Goal: Task Accomplishment & Management: Complete application form

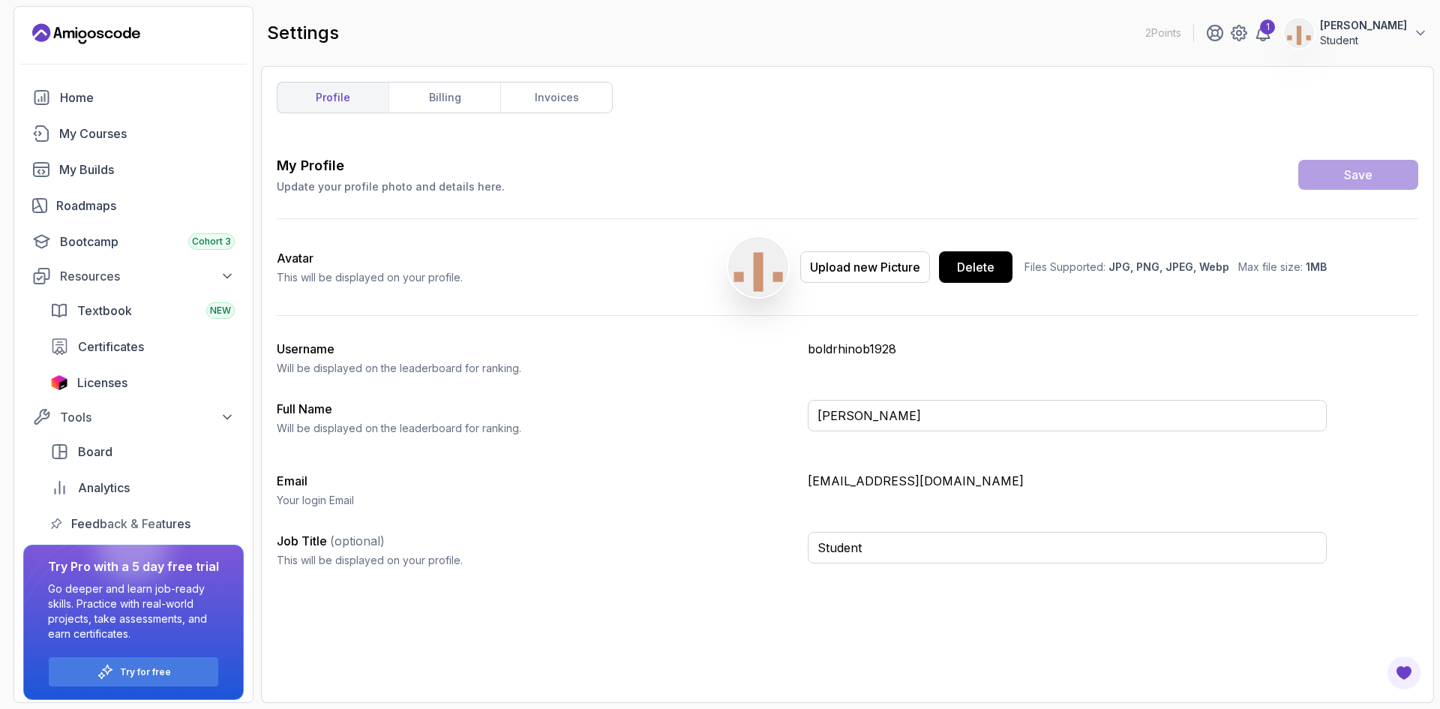
scroll to position [16, 0]
click at [146, 397] on link "Licenses" at bounding box center [142, 382] width 202 height 30
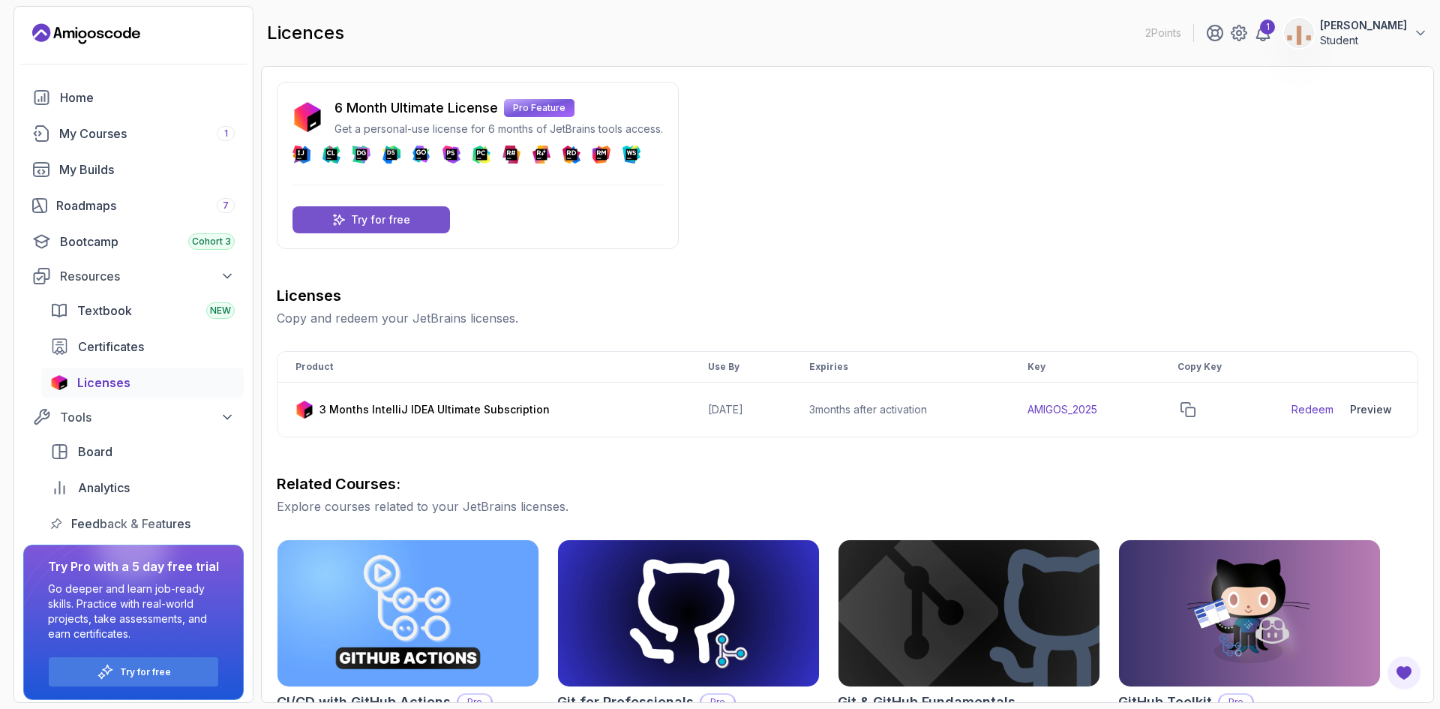
click at [385, 227] on p "Try for free" at bounding box center [380, 219] width 59 height 15
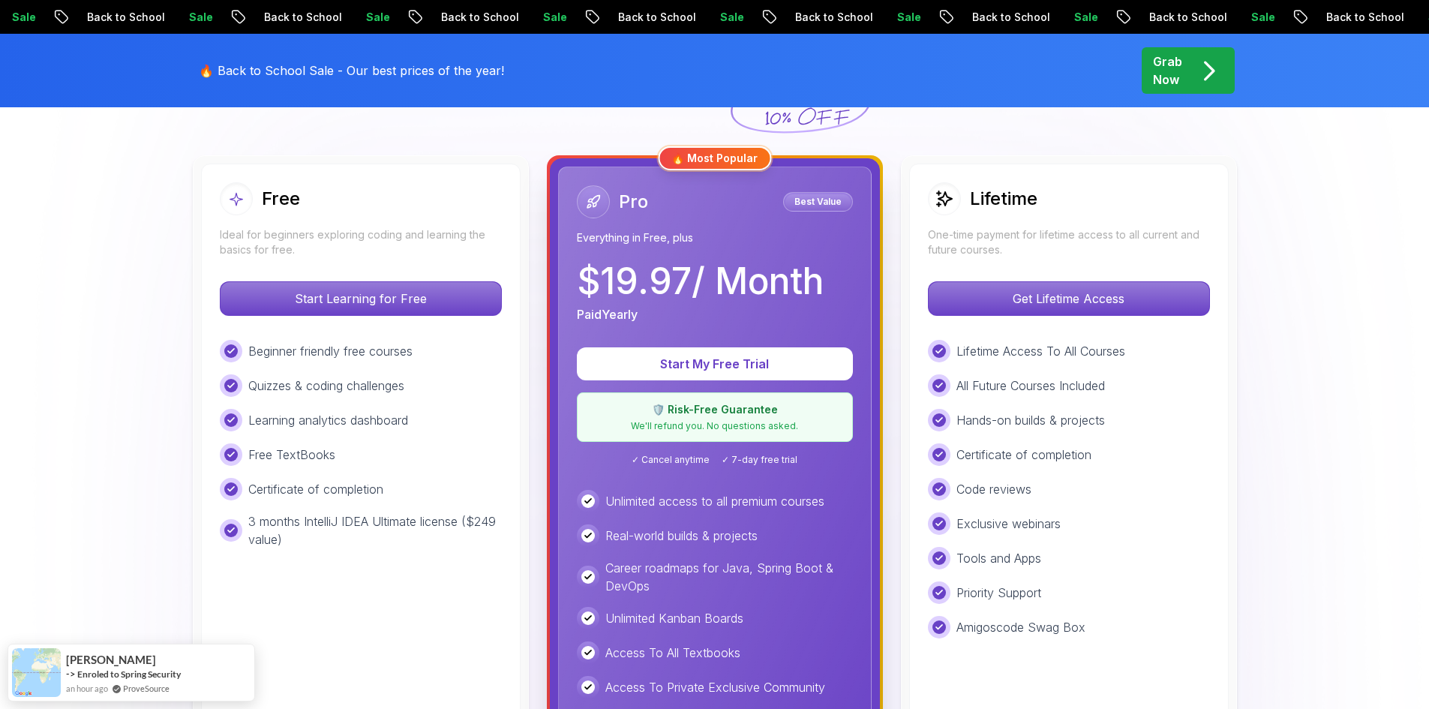
scroll to position [525, 0]
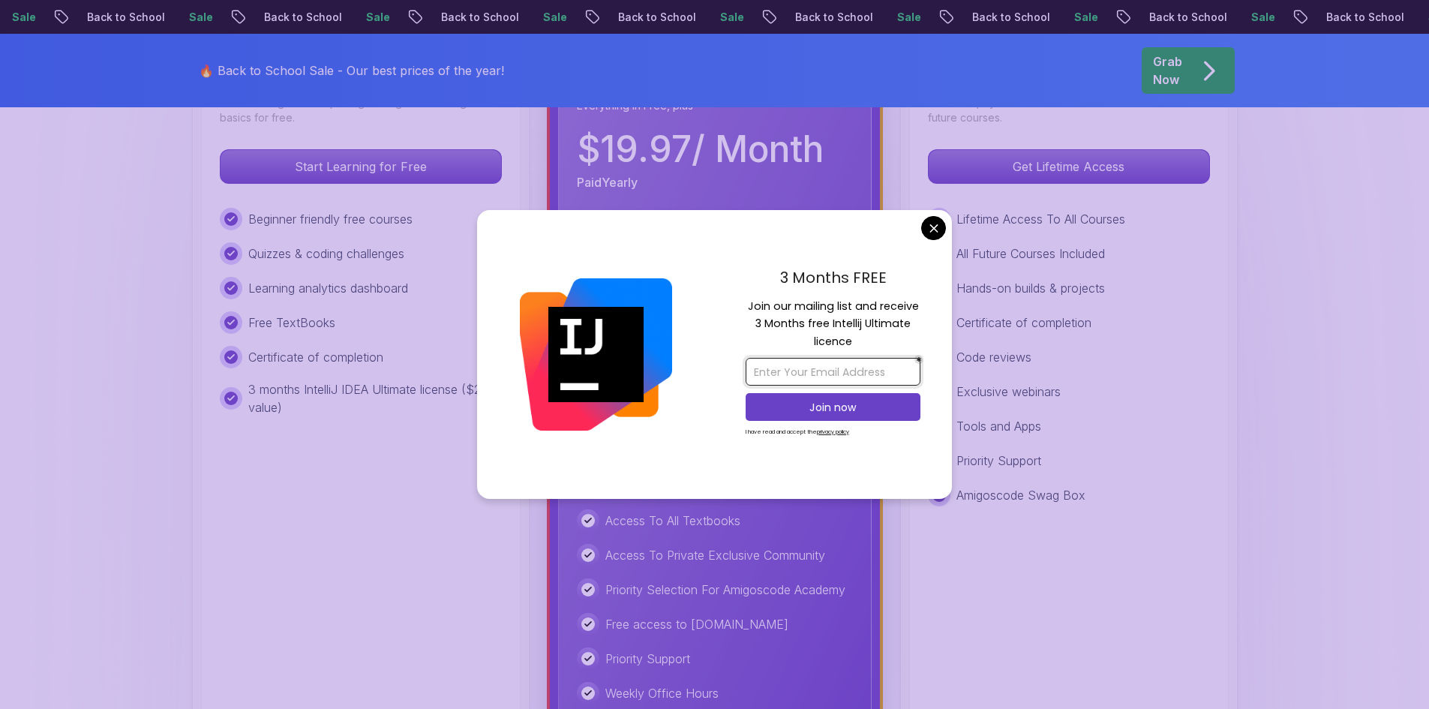
click at [862, 373] on input "email" at bounding box center [832, 372] width 175 height 28
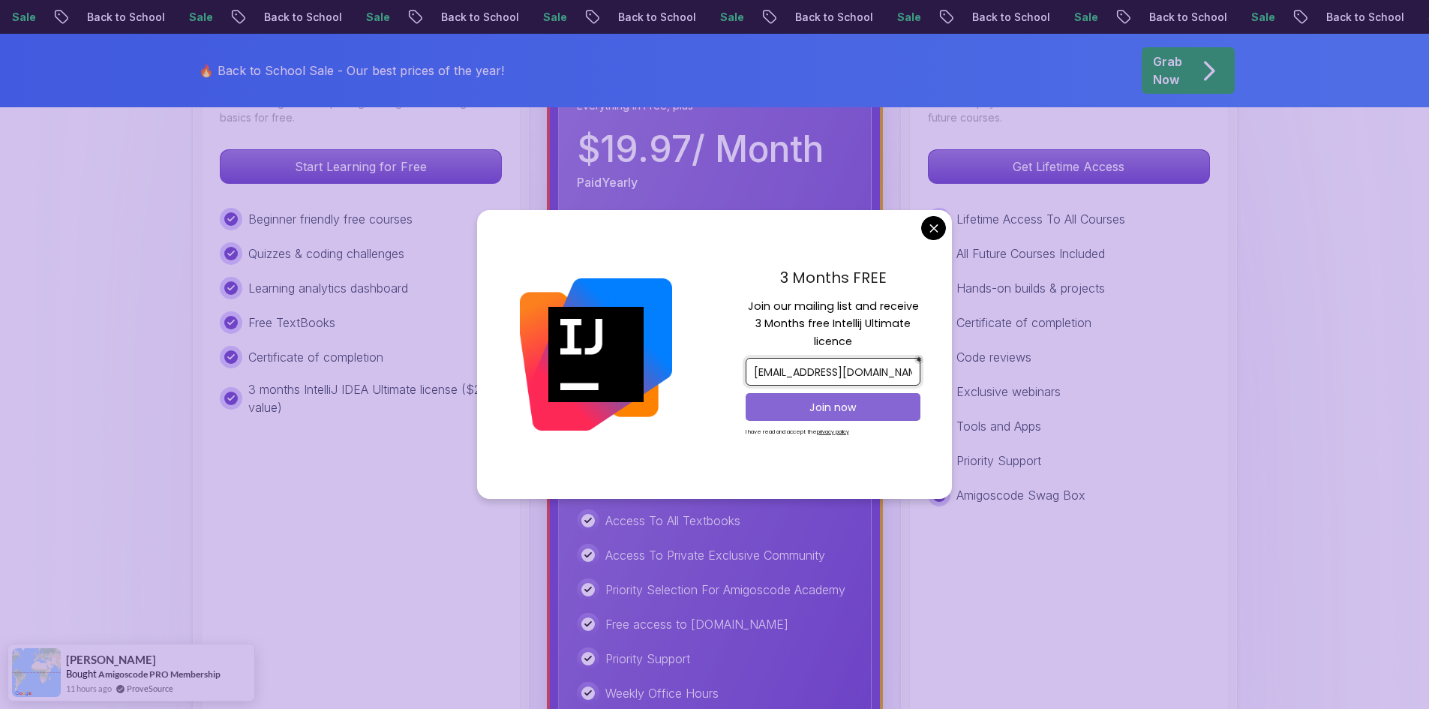
type input "[EMAIL_ADDRESS][DOMAIN_NAME]"
click at [837, 412] on p "Join now" at bounding box center [833, 407] width 142 height 15
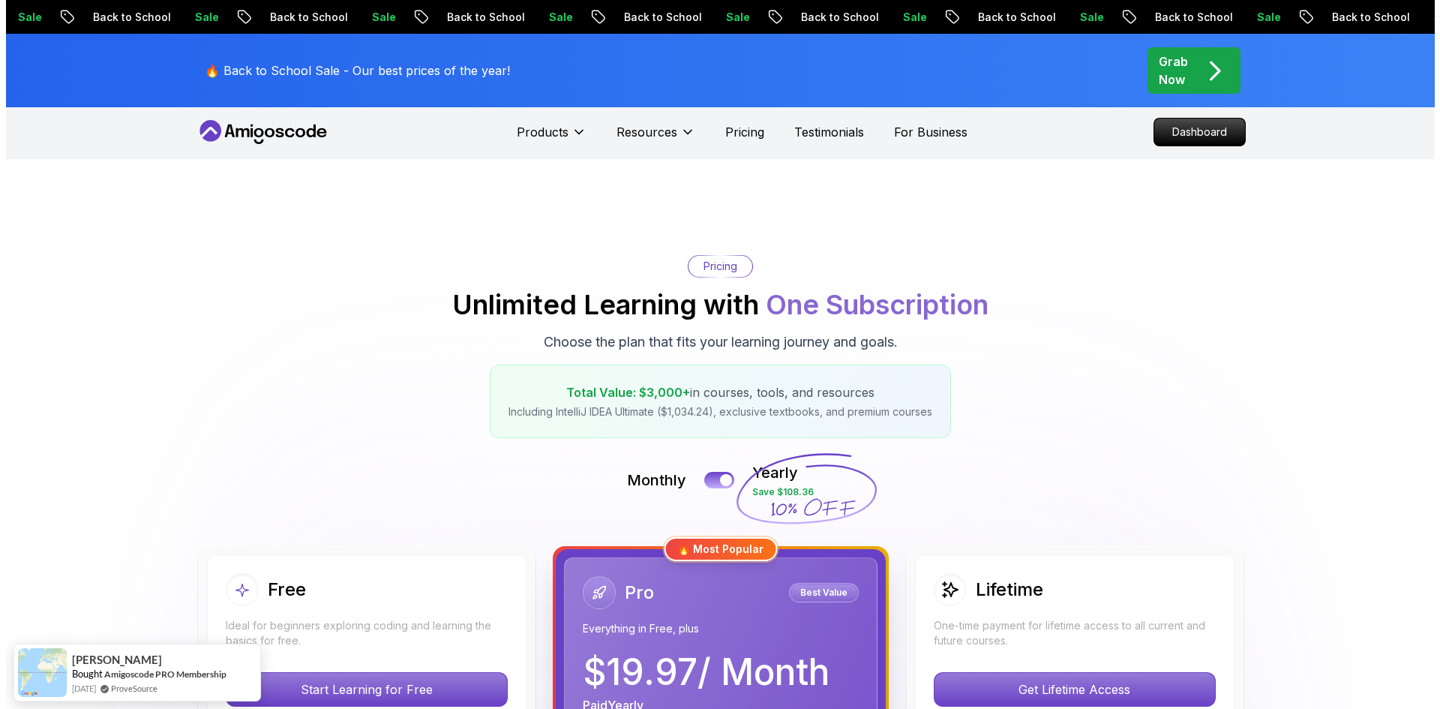
scroll to position [0, 0]
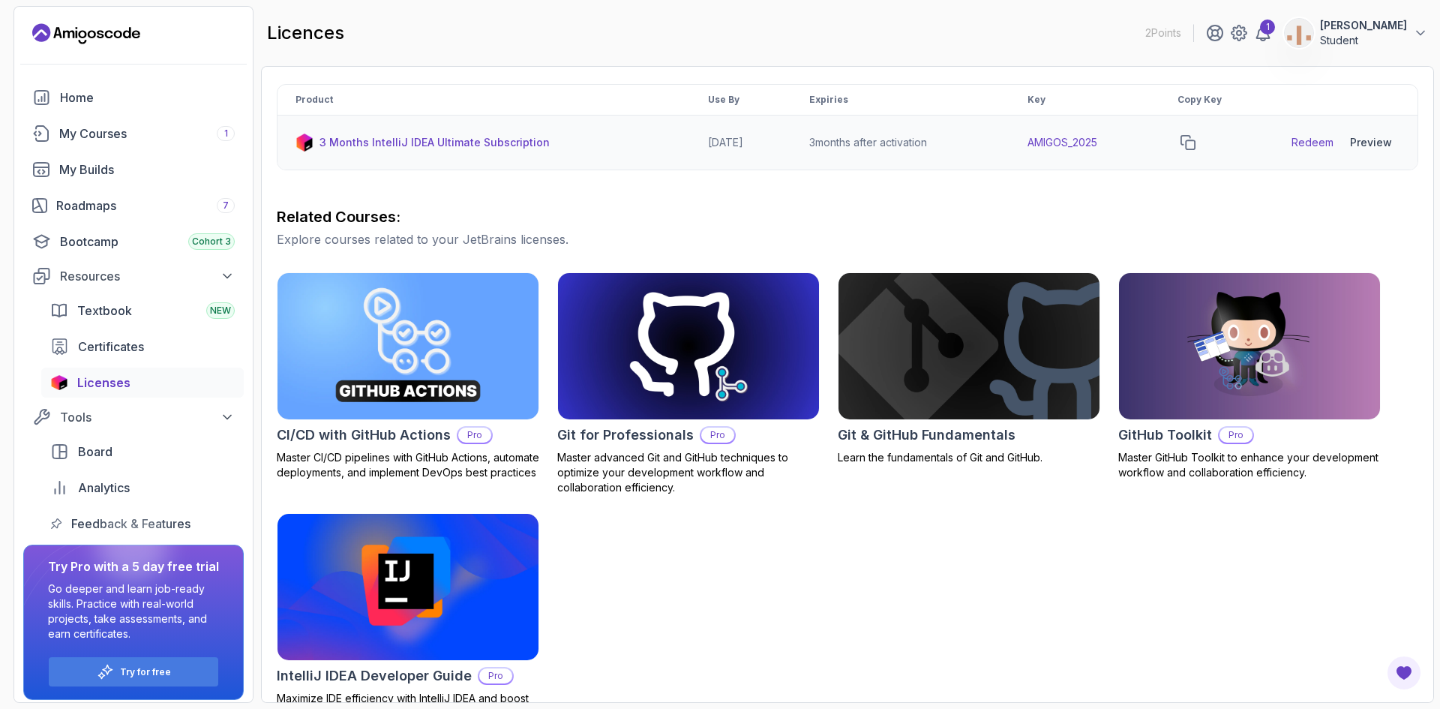
scroll to position [268, 0]
click at [1180, 149] on icon "copy-button" at bounding box center [1187, 141] width 15 height 15
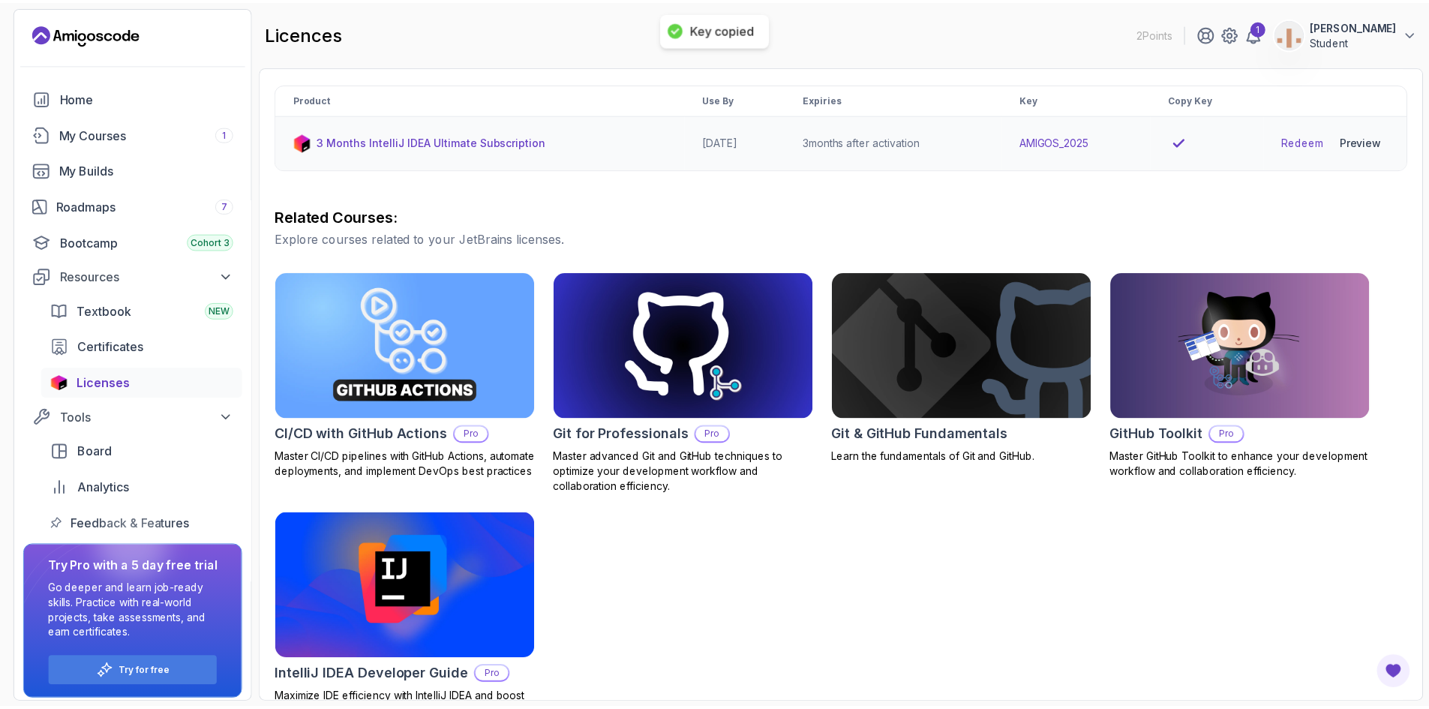
scroll to position [0, 0]
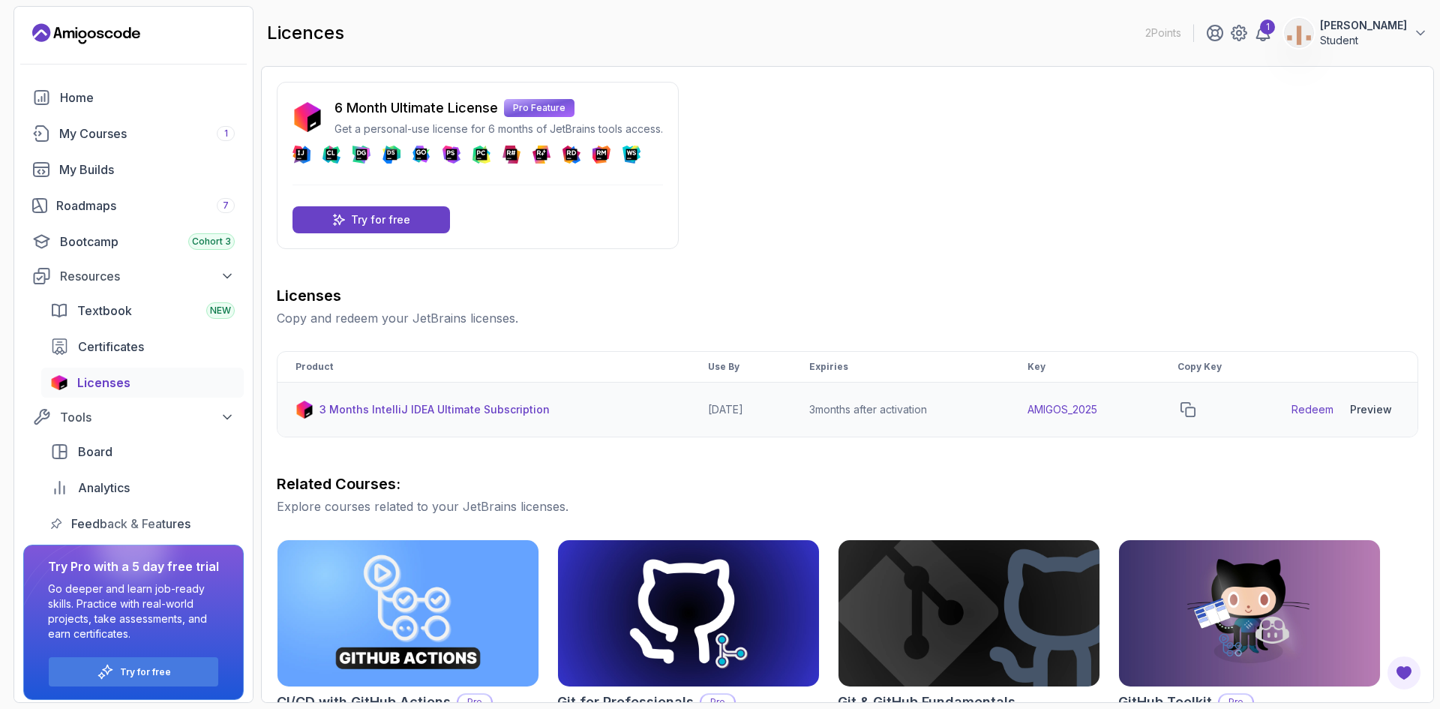
click at [1292, 417] on link "Redeem" at bounding box center [1312, 409] width 42 height 15
click at [355, 233] on div "Try for free" at bounding box center [370, 219] width 157 height 27
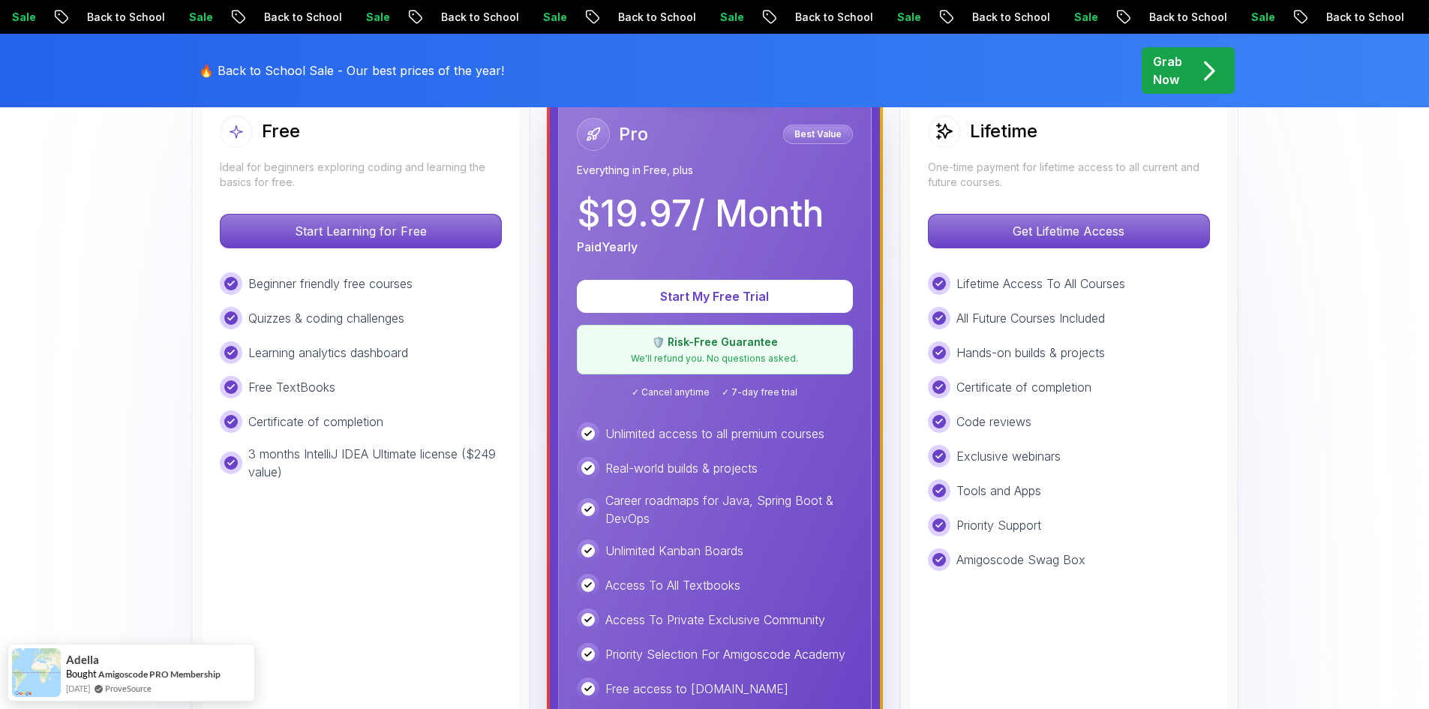
scroll to position [600, 0]
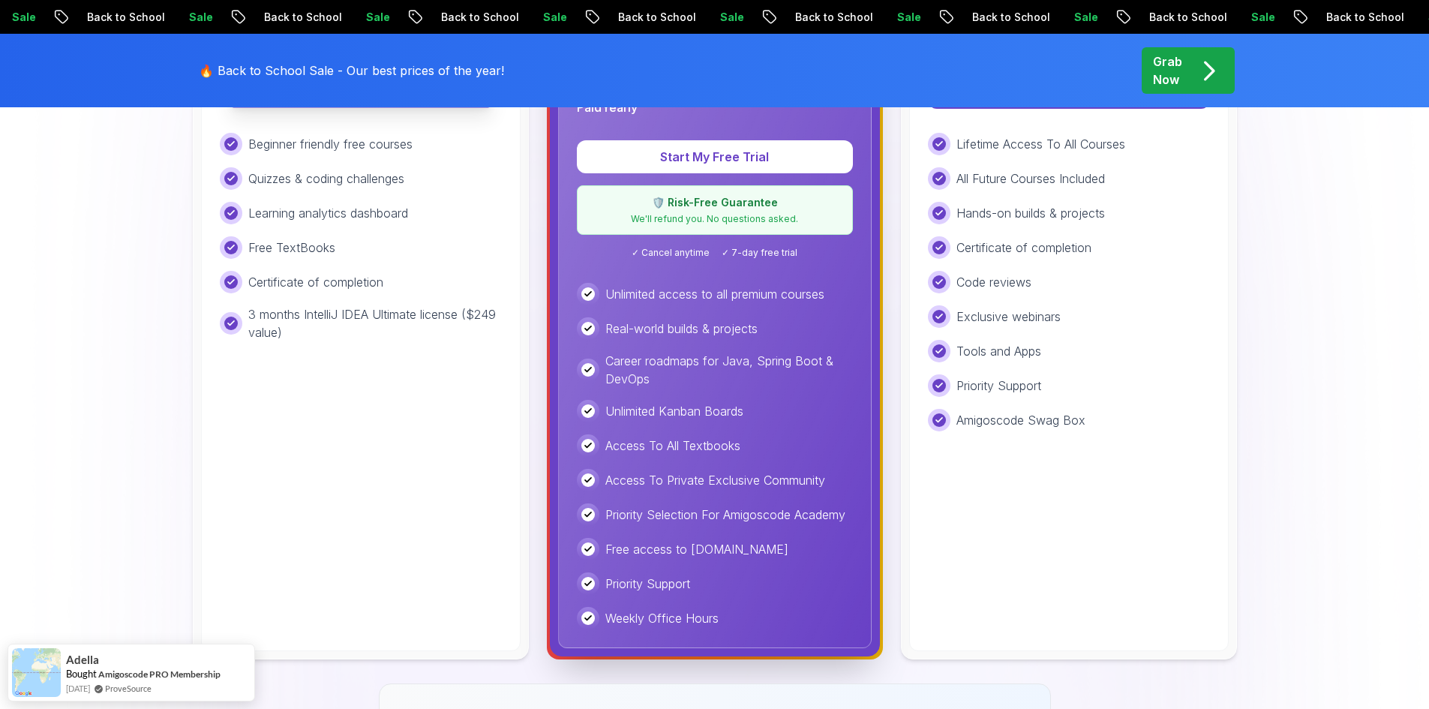
click at [492, 107] on p "Start Learning for Free" at bounding box center [360, 91] width 266 height 31
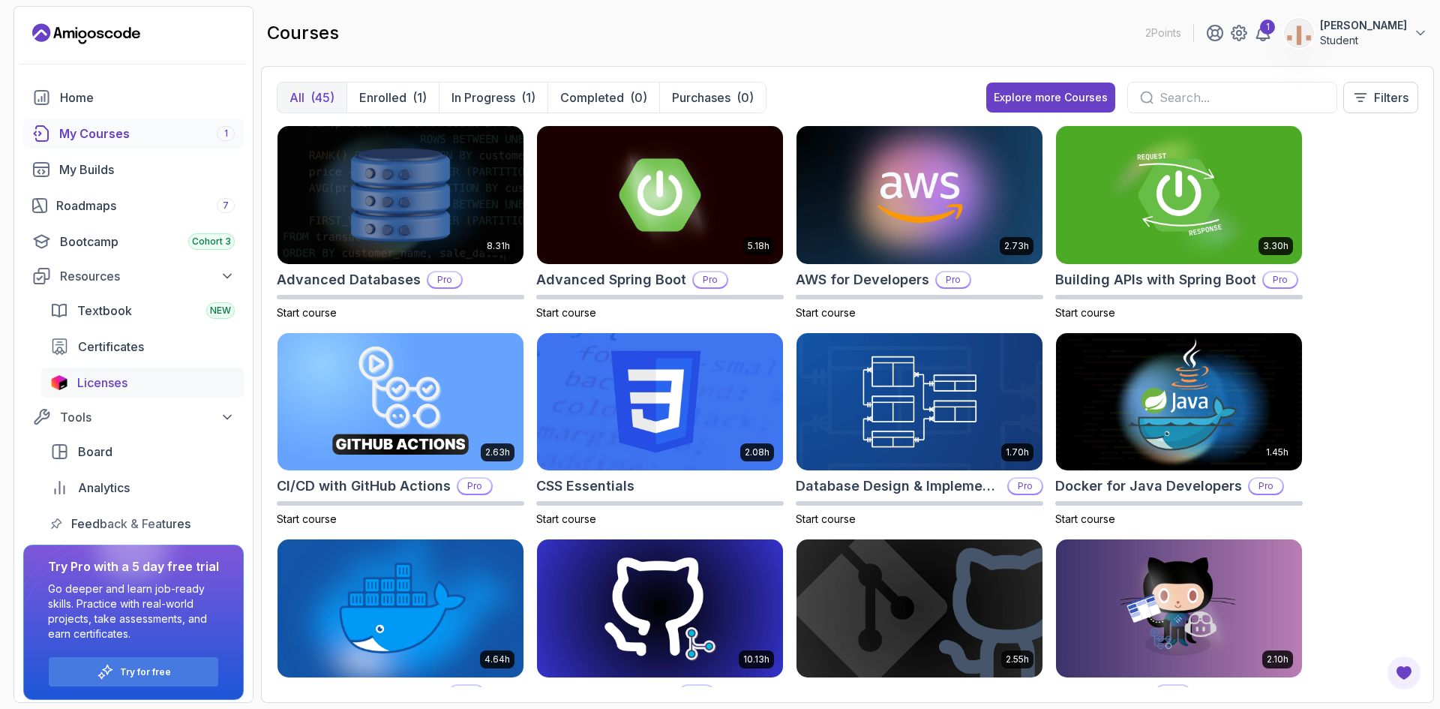
click at [166, 391] on div "Licenses" at bounding box center [155, 382] width 157 height 18
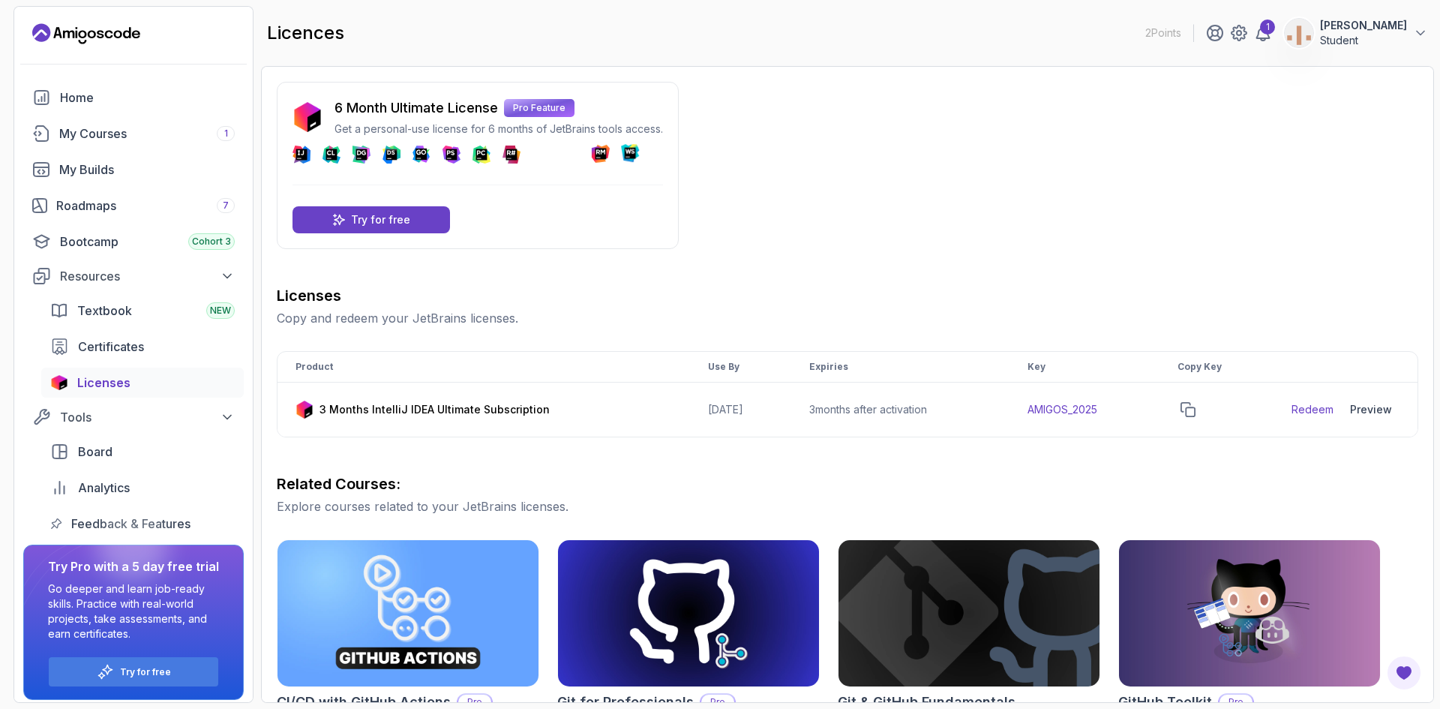
click at [1387, 48] on p "Student" at bounding box center [1363, 40] width 87 height 15
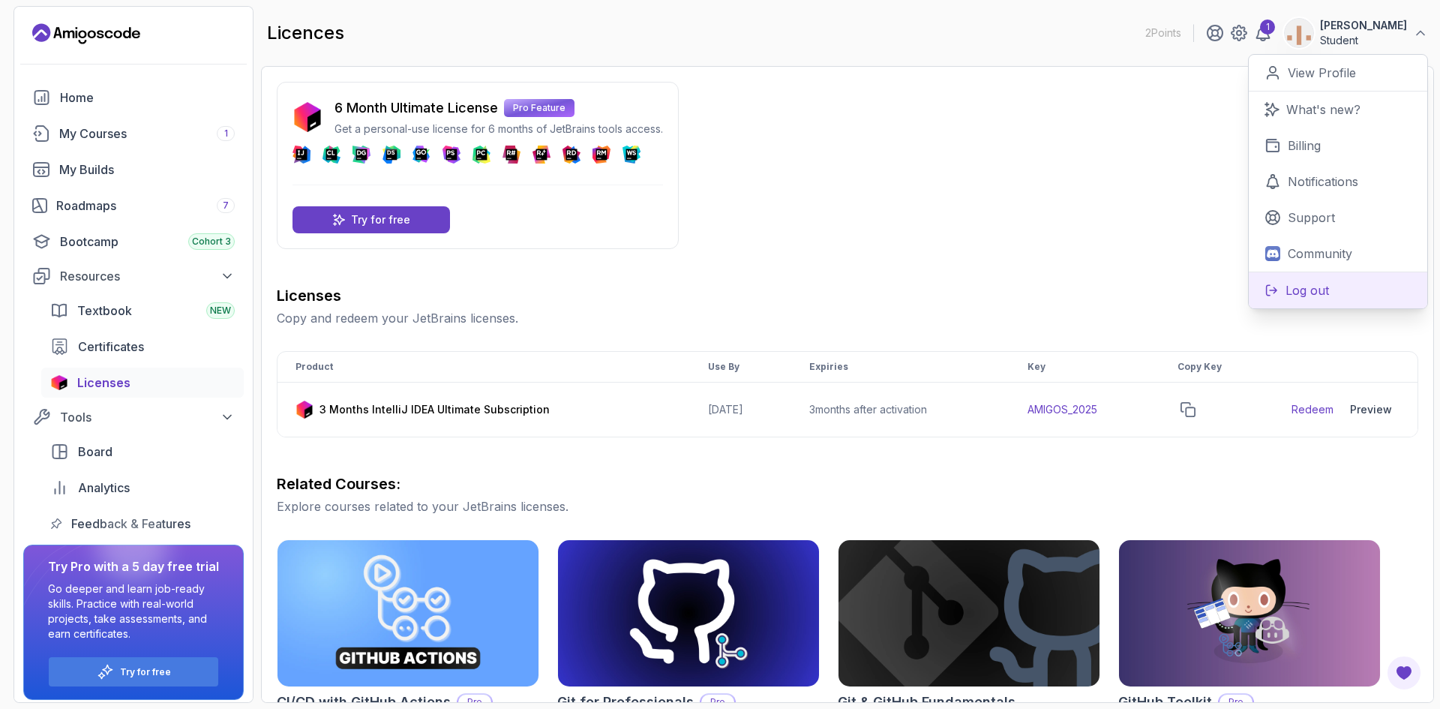
click at [1285, 299] on p "Log out" at bounding box center [1306, 290] width 43 height 18
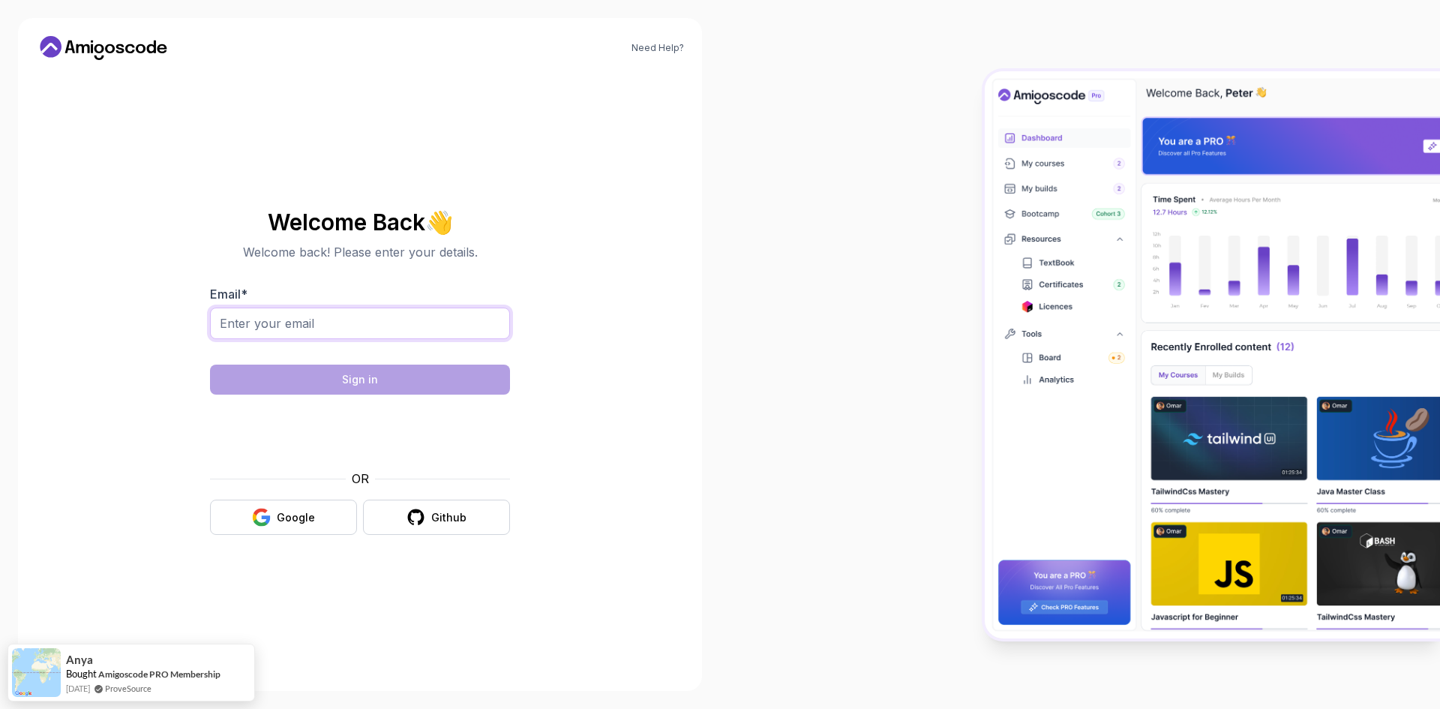
click at [325, 328] on input "Email *" at bounding box center [360, 322] width 300 height 31
click at [146, 424] on section "Welcome Back 👋 Welcome back! Please enter your details. Email * Sign in OR Goog…" at bounding box center [360, 372] width 504 height 355
click at [288, 525] on div "Google" at bounding box center [296, 517] width 38 height 15
click at [322, 325] on input "Email *" at bounding box center [360, 322] width 300 height 31
type input "bryanpkl@outlook.com"
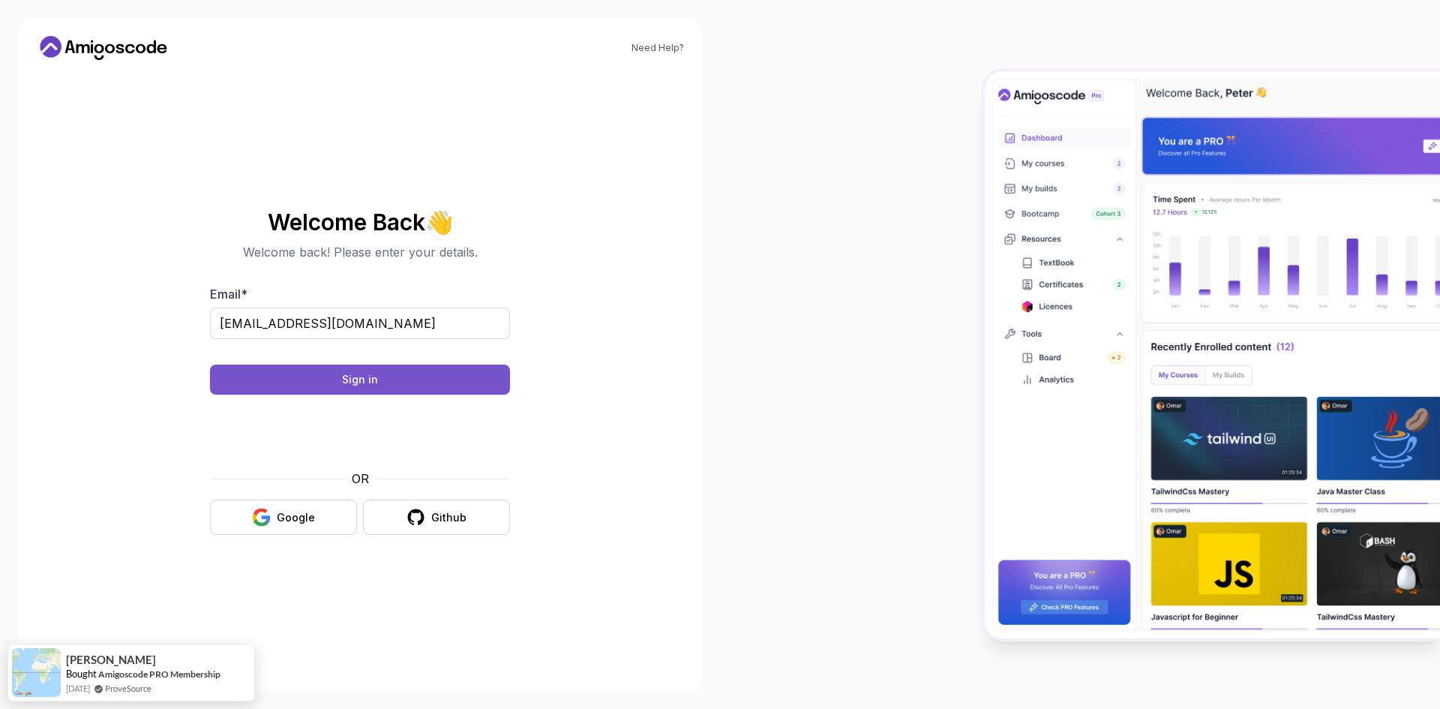
click at [328, 394] on button "Sign in" at bounding box center [360, 379] width 300 height 30
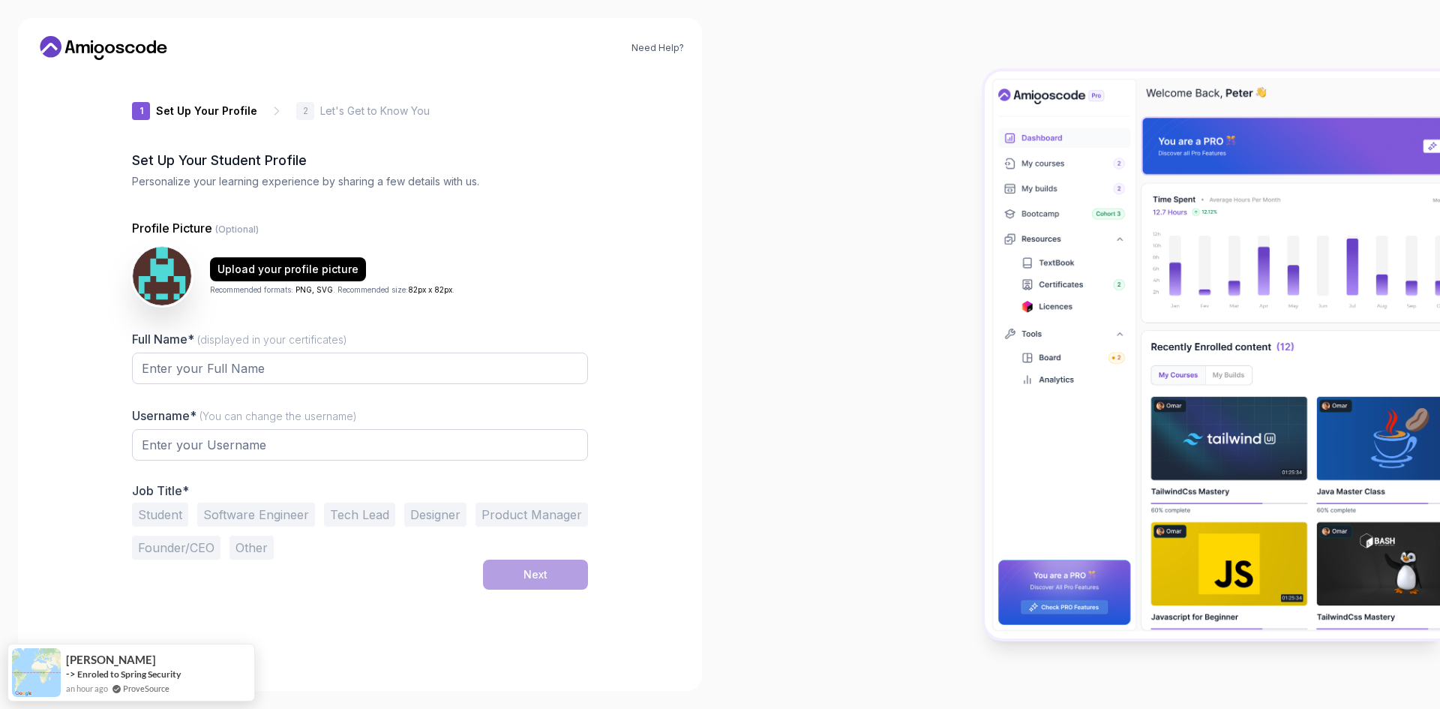
type input "zestyhummingbird3b0ba"
click at [151, 382] on input "Full Name* (displayed in your certificates)" at bounding box center [360, 367] width 456 height 31
type input "bryanpkl"
click at [137, 460] on input "zestyhummingbird3b0ba" at bounding box center [360, 444] width 456 height 31
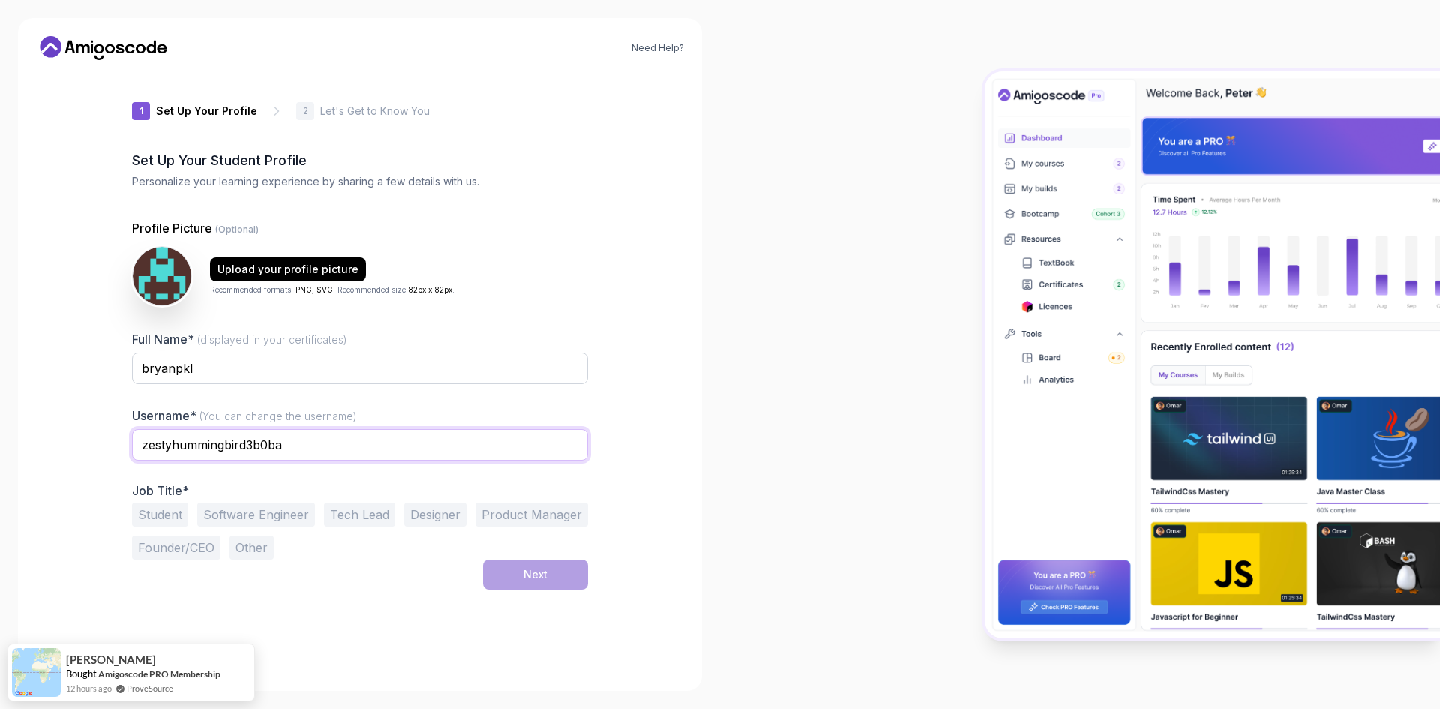
click at [137, 460] on input "zestyhummingbird3b0ba" at bounding box center [360, 444] width 456 height 31
type input "bryanpkl"
click at [132, 526] on button "Student" at bounding box center [160, 514] width 56 height 24
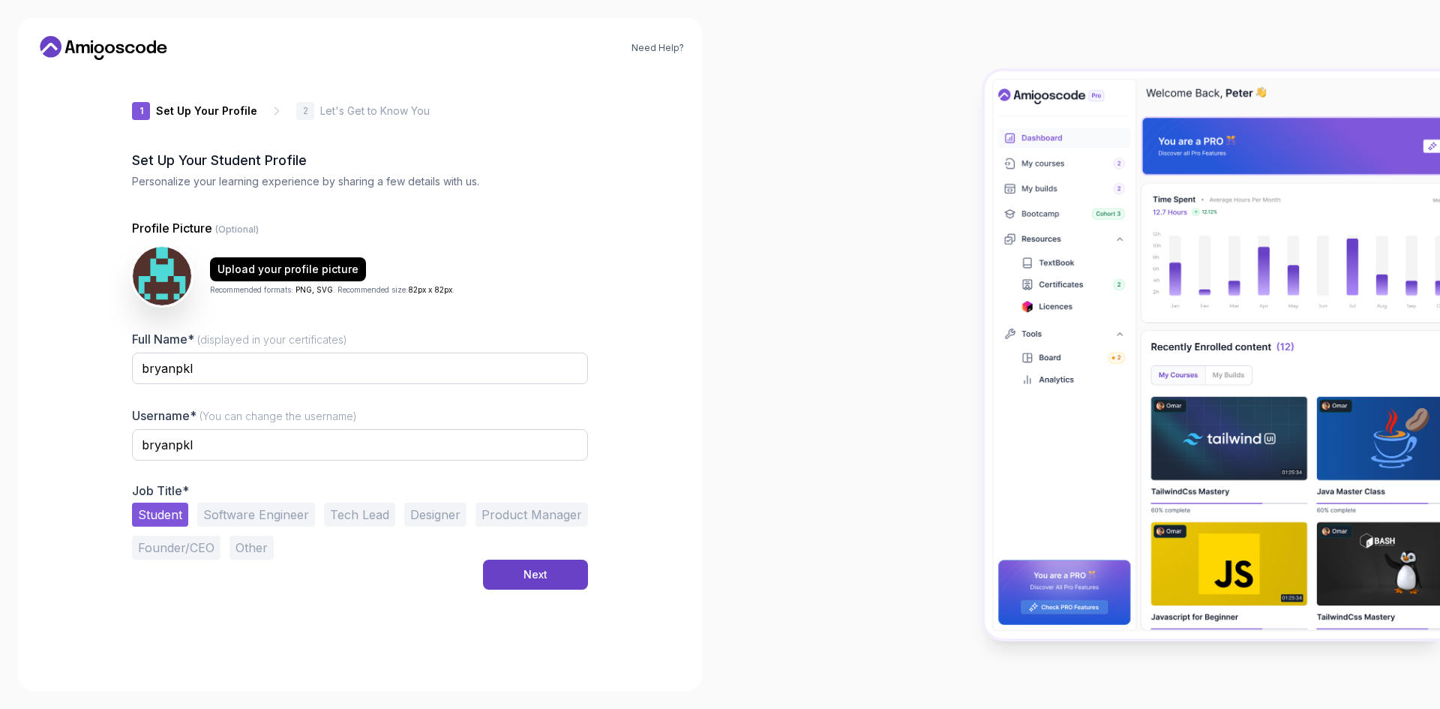
click at [270, 526] on button "Software Engineer" at bounding box center [256, 514] width 118 height 24
click at [571, 589] on button "Next" at bounding box center [535, 574] width 105 height 30
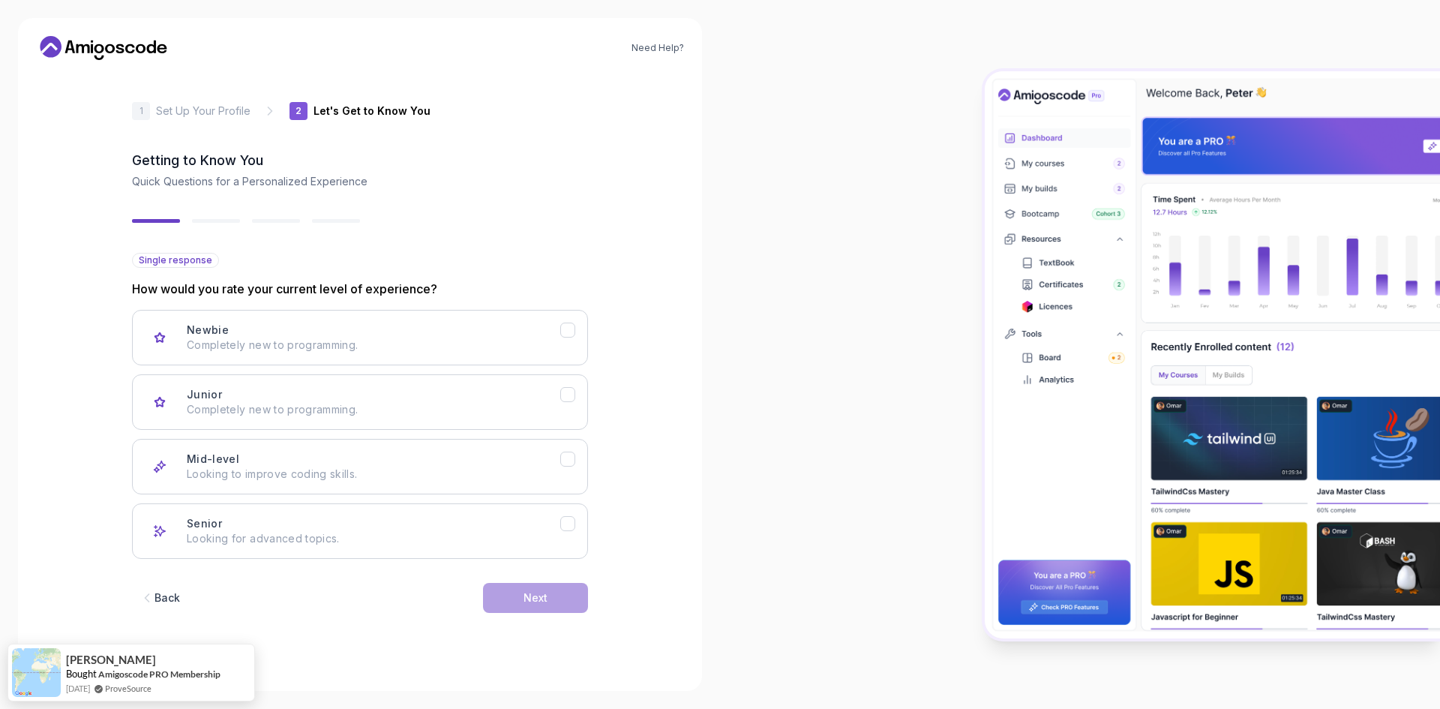
scroll to position [124, 0]
click at [248, 402] on p "Completely new to programming." at bounding box center [373, 409] width 373 height 15
click at [588, 610] on button "Next" at bounding box center [535, 598] width 105 height 30
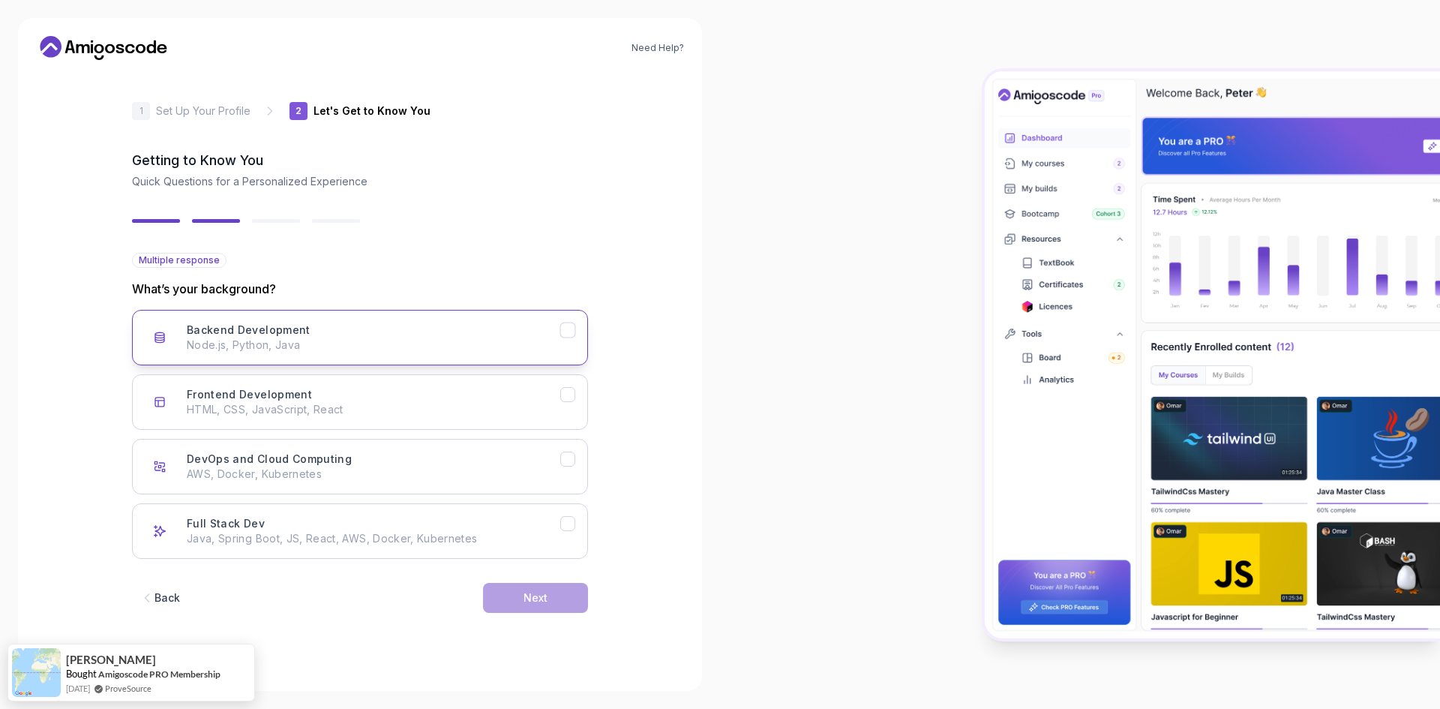
click at [241, 310] on button "Backend Development Node.js, Python, Java" at bounding box center [360, 337] width 456 height 55
click at [562, 598] on button "Next" at bounding box center [535, 598] width 105 height 30
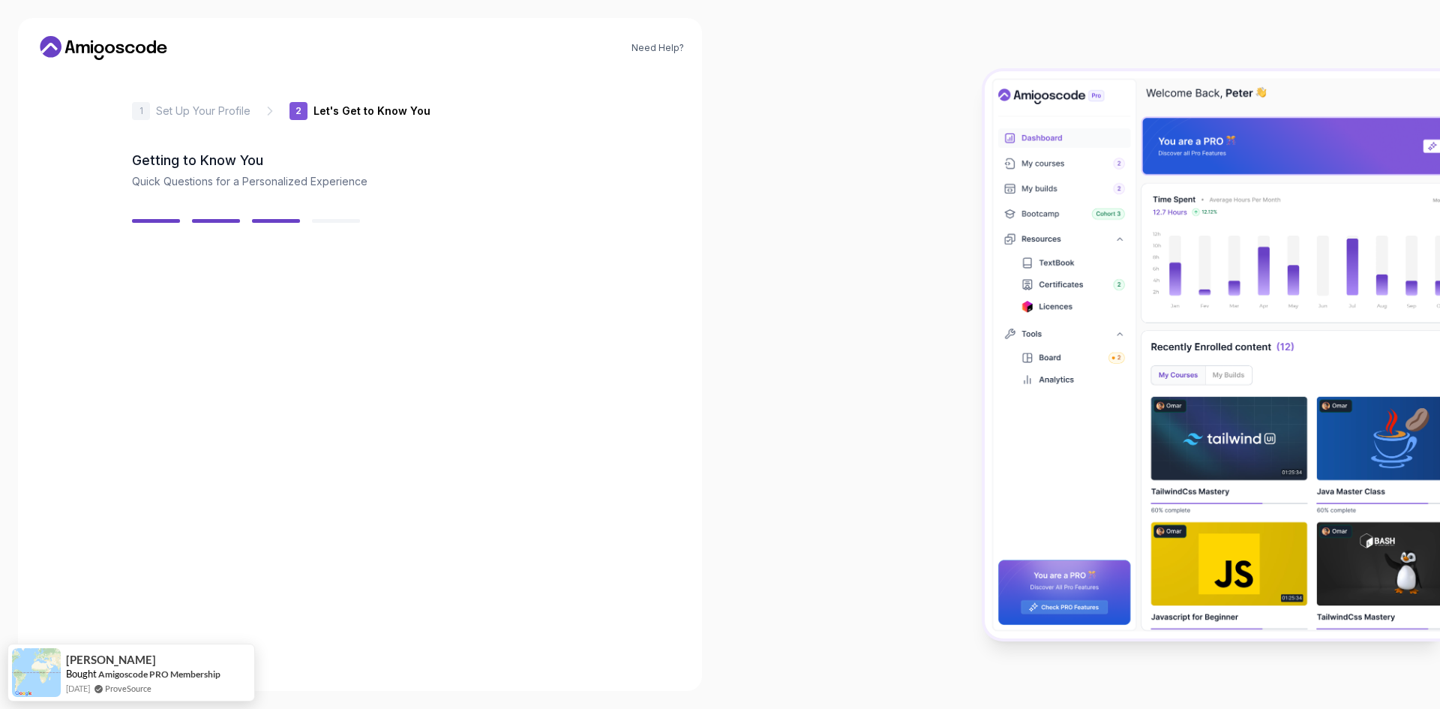
scroll to position [103, 0]
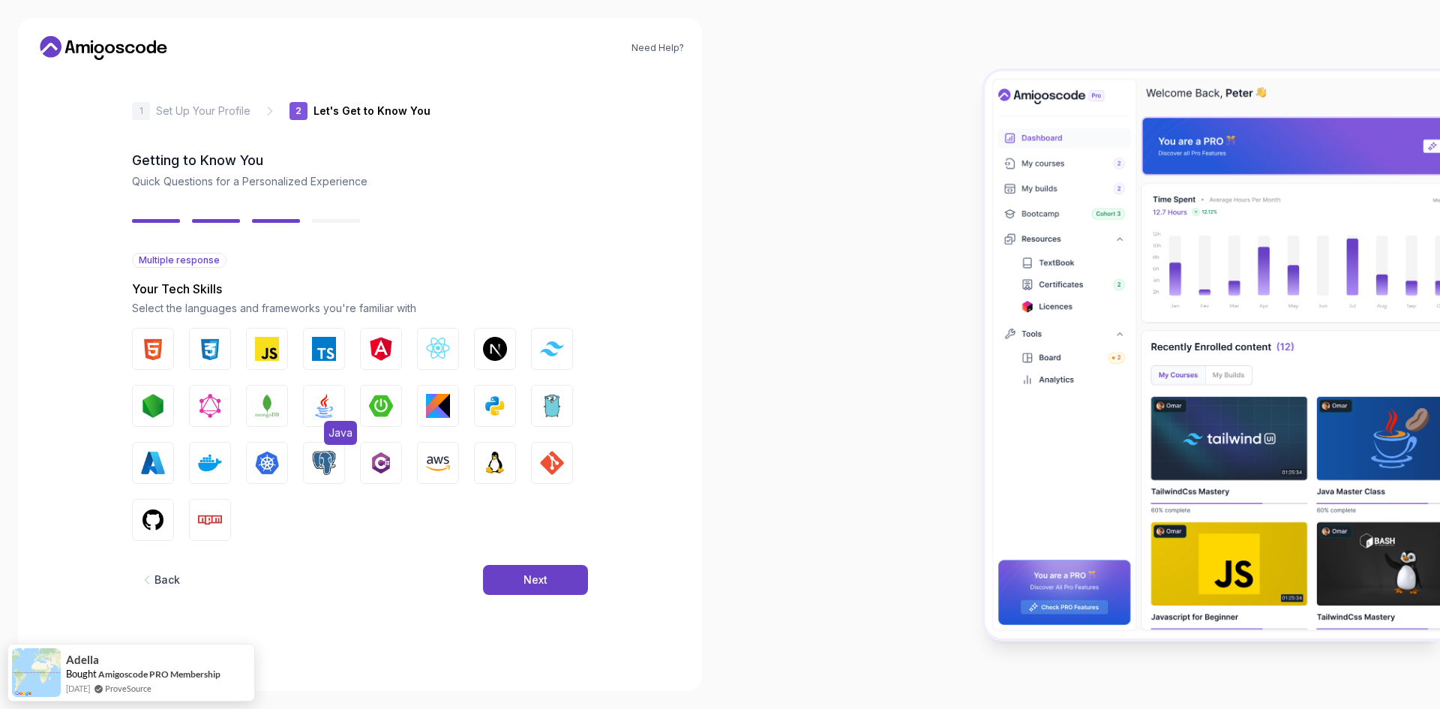
click at [303, 393] on button "Java" at bounding box center [324, 406] width 42 height 42
click at [566, 595] on button "Next" at bounding box center [535, 580] width 105 height 30
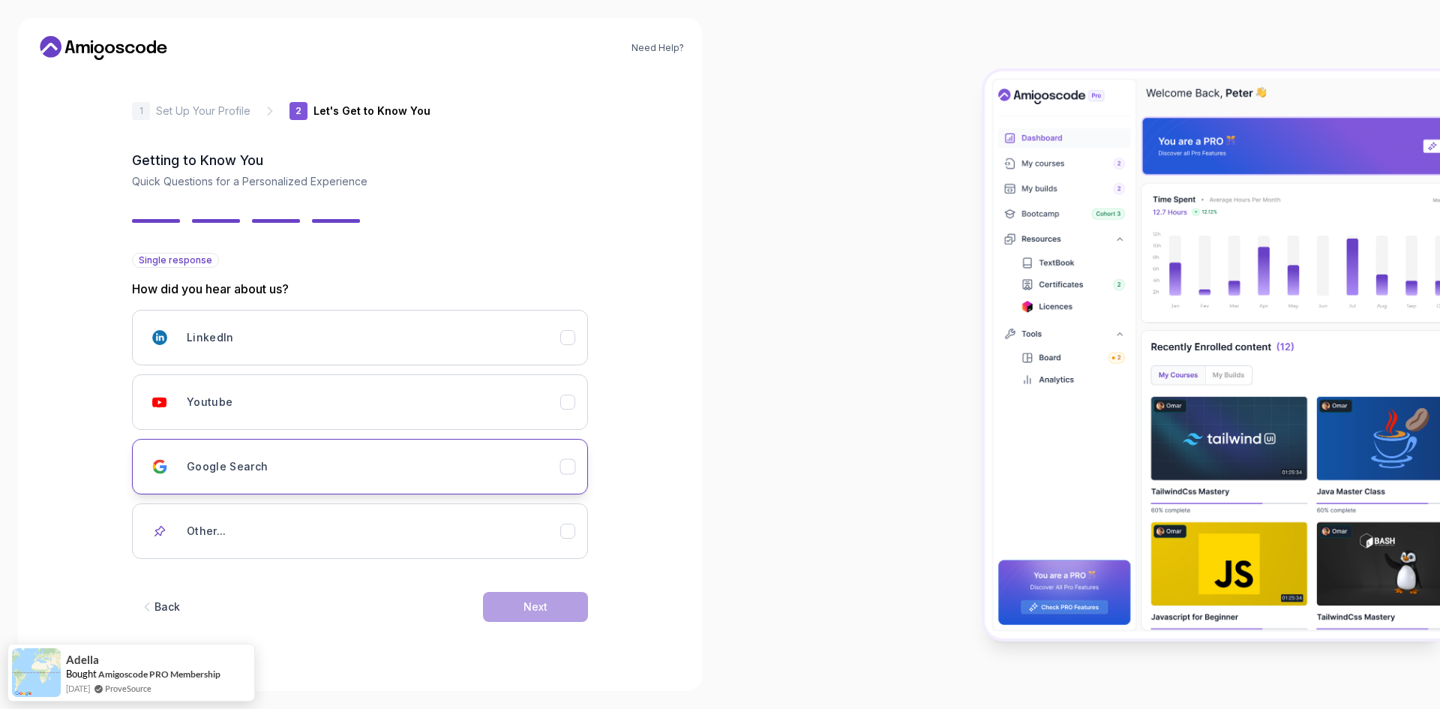
scroll to position [135, 0]
click at [272, 322] on div "LinkedIn" at bounding box center [373, 337] width 373 height 30
click at [547, 614] on div "Next" at bounding box center [535, 606] width 24 height 15
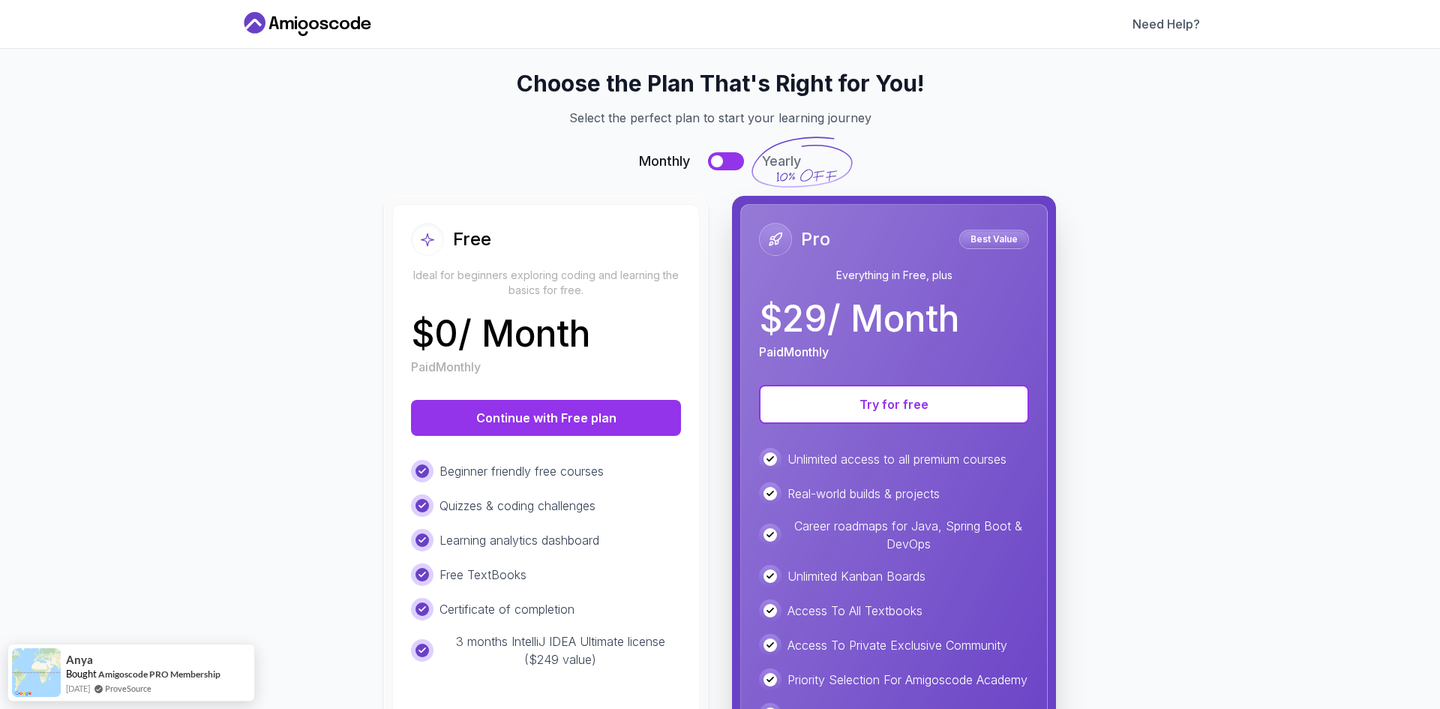
scroll to position [0, 0]
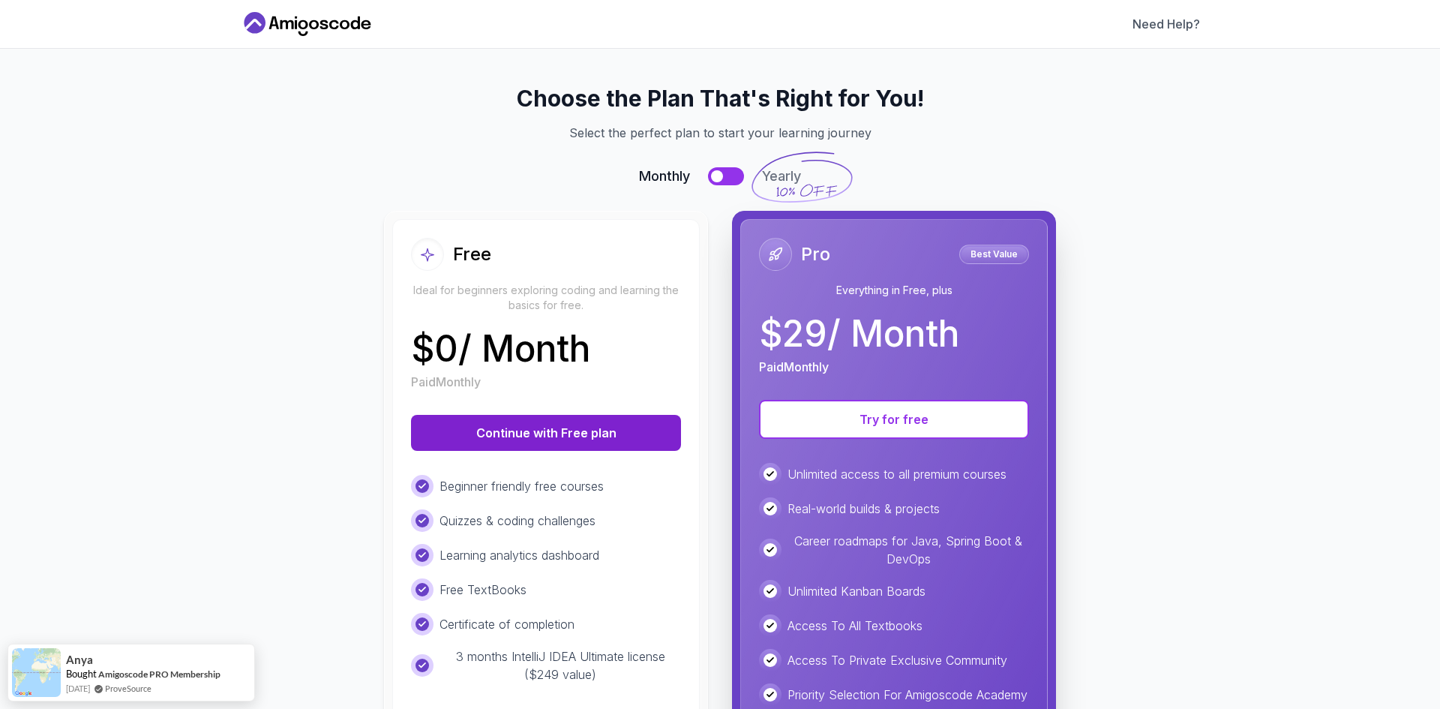
click at [530, 451] on button "Continue with Free plan" at bounding box center [546, 433] width 270 height 36
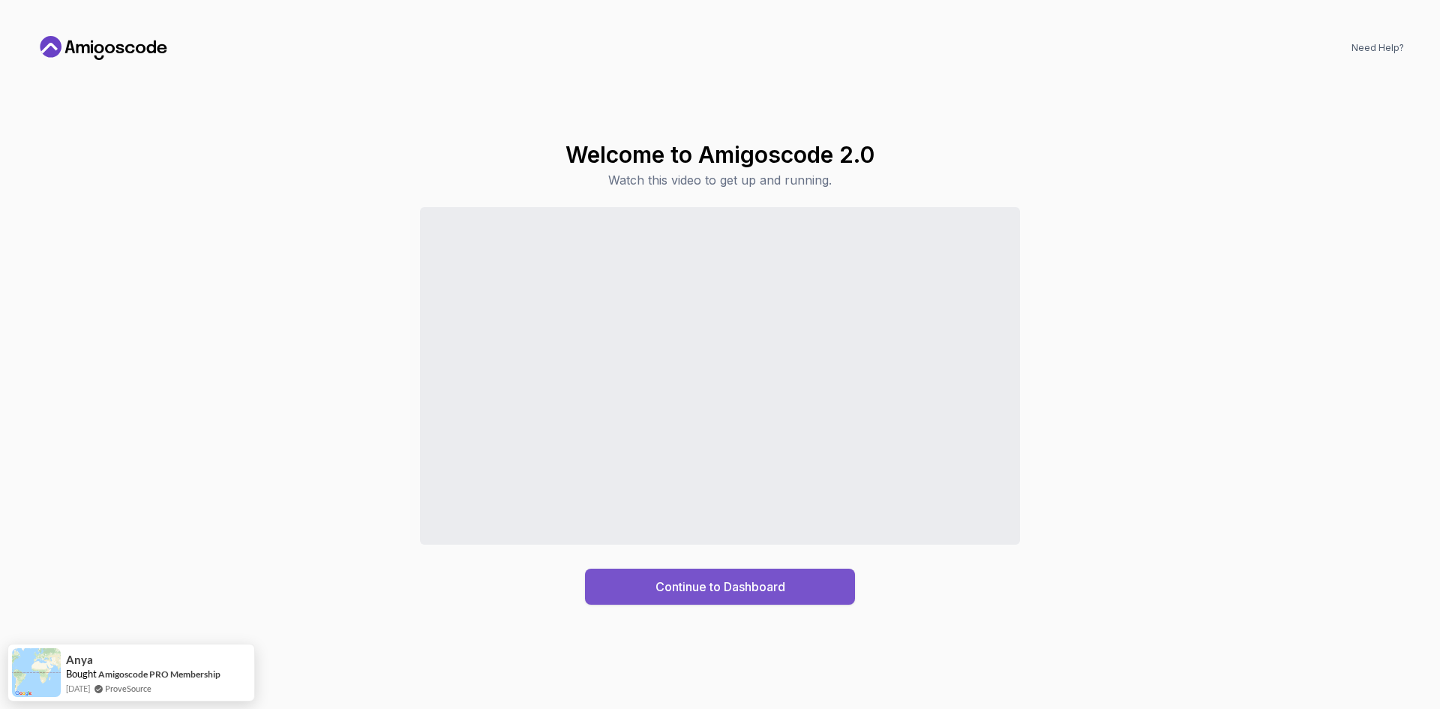
click at [691, 589] on div "Continue to Dashboard" at bounding box center [720, 586] width 130 height 18
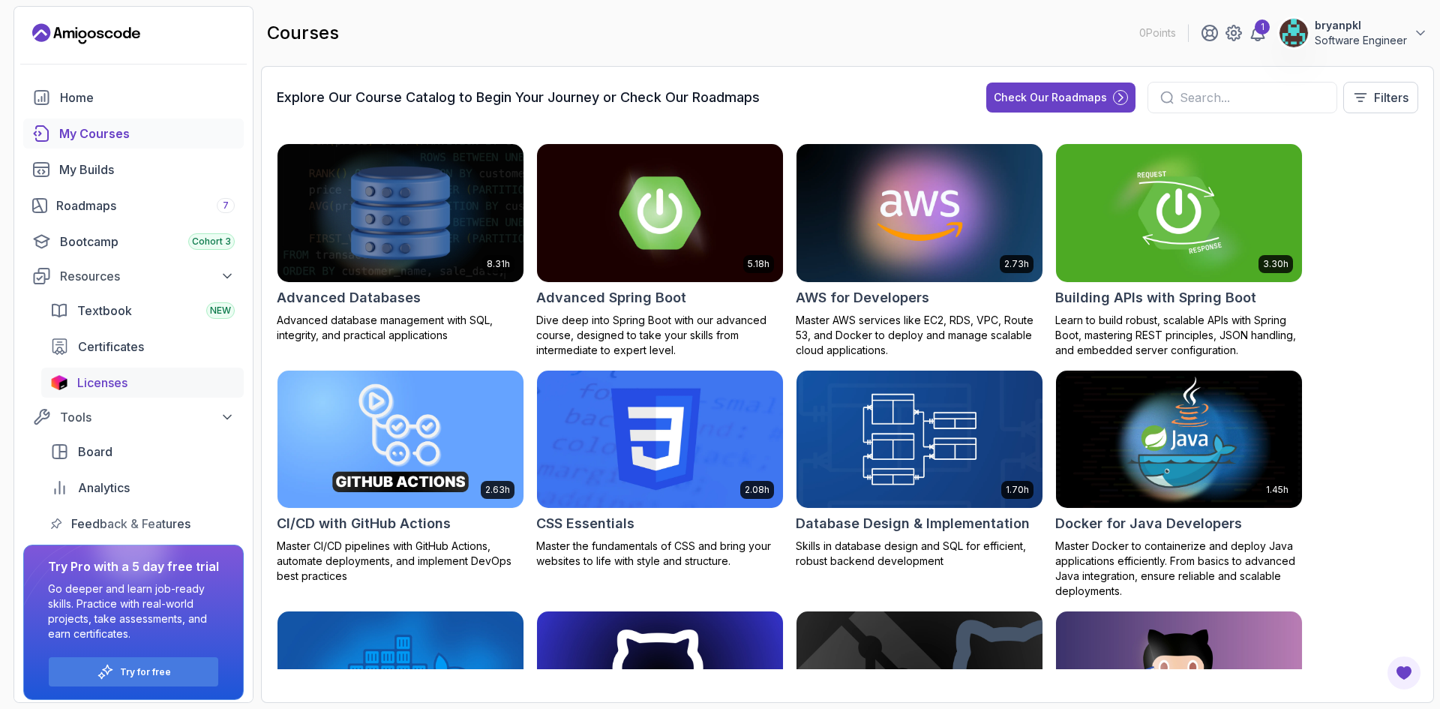
click at [127, 391] on span "Licenses" at bounding box center [102, 382] width 50 height 18
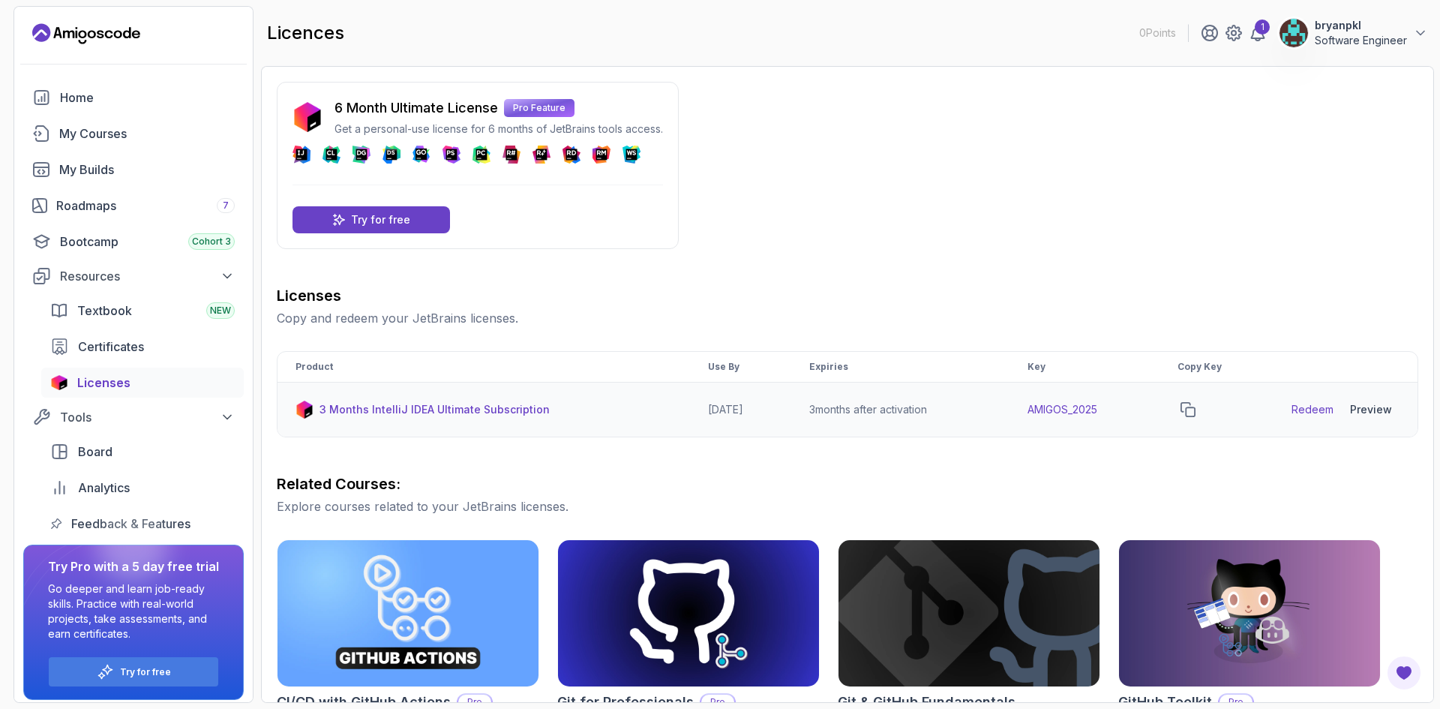
click at [1291, 417] on link "Redeem" at bounding box center [1312, 409] width 42 height 15
click at [1181, 420] on button "copy-button" at bounding box center [1187, 409] width 21 height 21
